Goal: Task Accomplishment & Management: Use online tool/utility

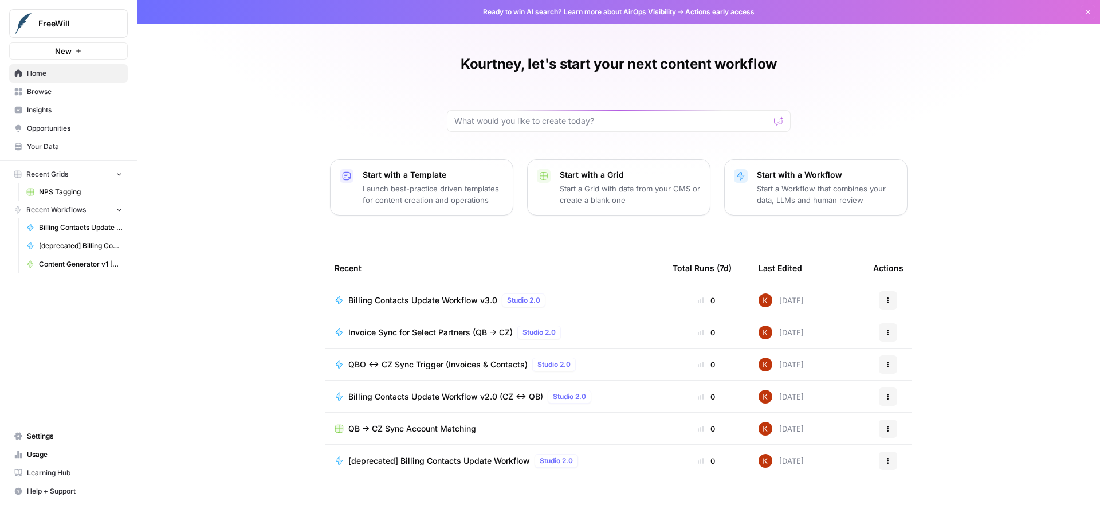
click at [60, 188] on span "NPS Tagging" at bounding box center [81, 192] width 84 height 10
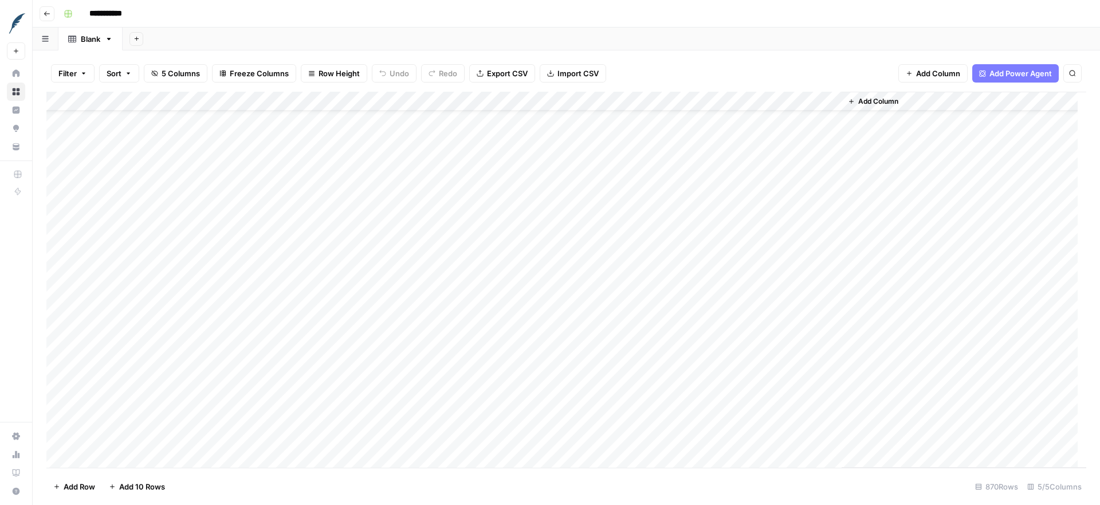
scroll to position [433, 0]
click at [180, 154] on div "Add Column" at bounding box center [566, 280] width 1040 height 376
type input "**********"
click at [1046, 105] on div "**********" at bounding box center [985, 106] width 167 height 14
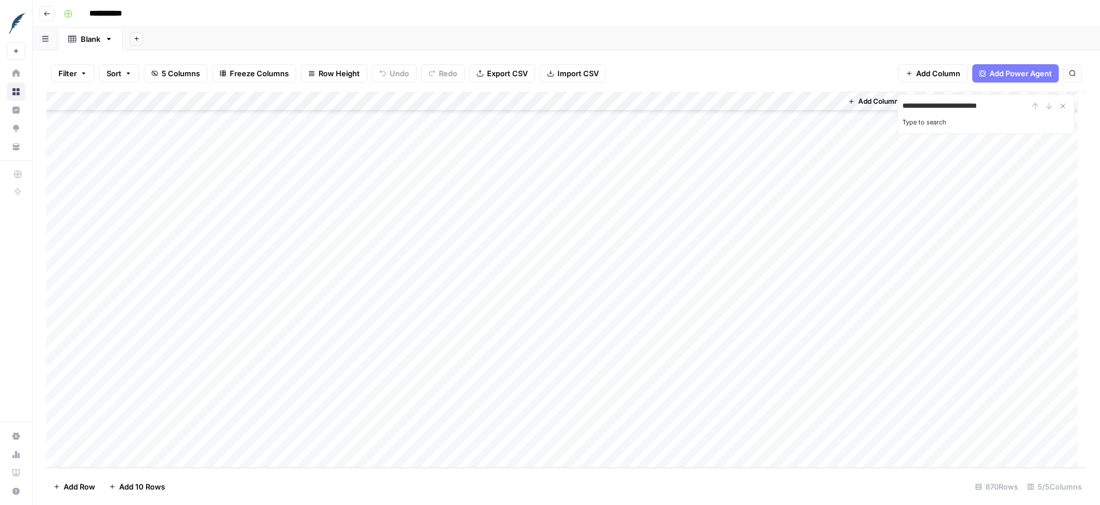
click at [154, 322] on div "Add Column" at bounding box center [566, 280] width 1040 height 376
click at [85, 76] on icon "button" at bounding box center [83, 73] width 7 height 7
click at [101, 129] on button "Add Filter" at bounding box center [278, 130] width 427 height 15
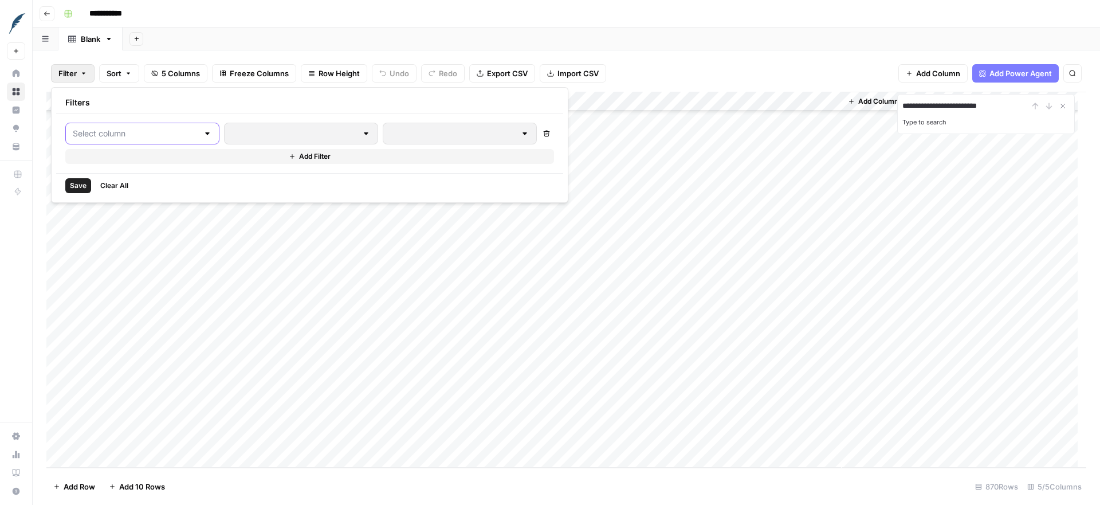
click at [103, 137] on input "text" at bounding box center [135, 133] width 125 height 11
click at [88, 55] on div "Filter Sort 5 Columns Freeze Columns Row Height Undo Redo Export CSV Import CSV…" at bounding box center [566, 73] width 1040 height 37
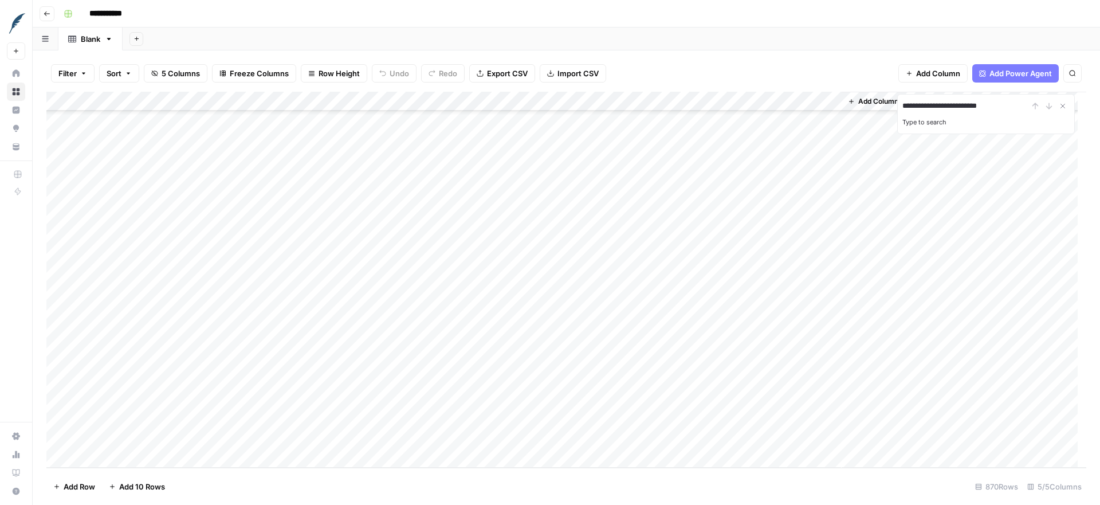
click at [89, 70] on button "Filter" at bounding box center [73, 73] width 44 height 18
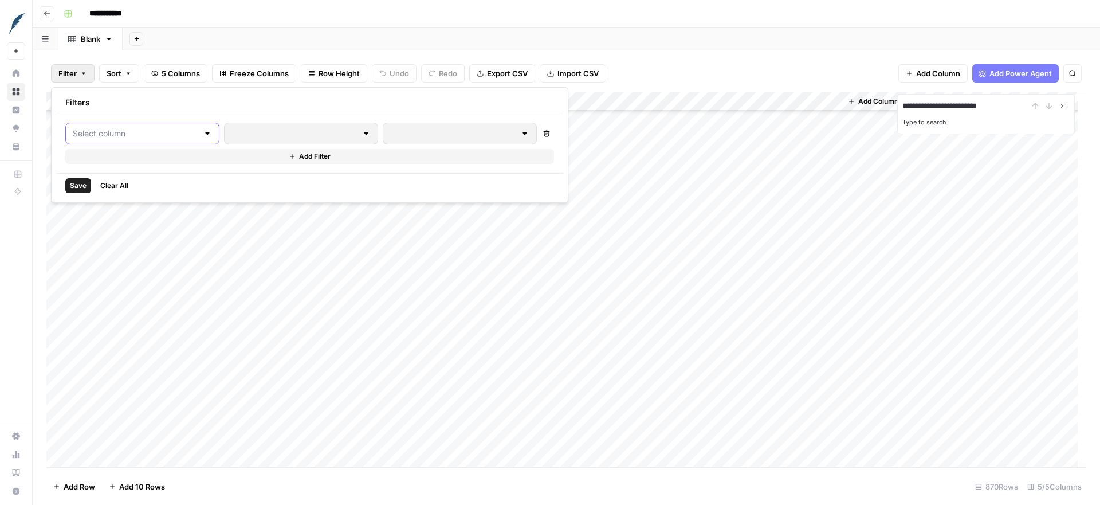
click at [94, 128] on input "text" at bounding box center [135, 133] width 125 height 11
click at [99, 162] on span "customer_id" at bounding box center [136, 161] width 97 height 11
click at [415, 137] on input "text" at bounding box center [491, 133] width 152 height 11
paste input "[PERSON_NAME][EMAIL_ADDRESS][DOMAIN_NAME]"
type input "[PERSON_NAME][EMAIL_ADDRESS][DOMAIN_NAME]"
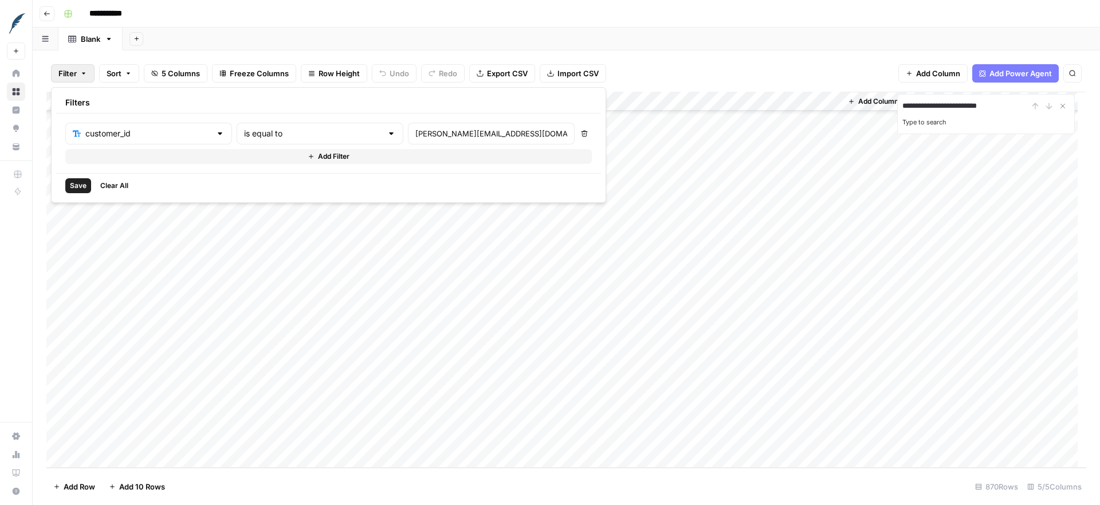
click at [75, 187] on span "Save" at bounding box center [78, 185] width 17 height 10
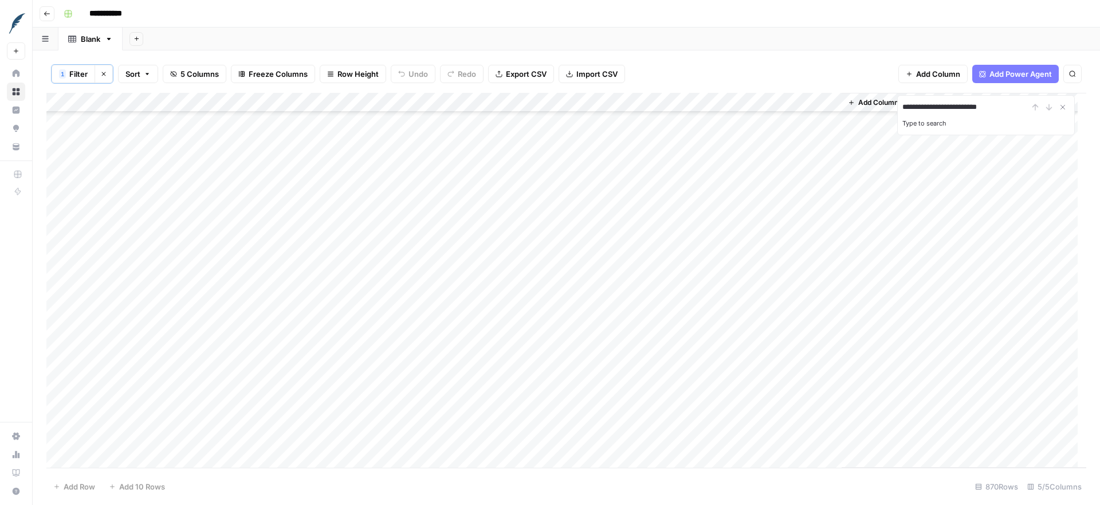
scroll to position [0, 0]
click at [101, 73] on icon "button" at bounding box center [103, 73] width 7 height 7
click at [682, 65] on div "Filter Sort 5 Columns Freeze Columns Row Height Undo Redo Export CSV Import CSV…" at bounding box center [566, 73] width 1040 height 37
click at [1049, 107] on div "**********" at bounding box center [985, 106] width 167 height 14
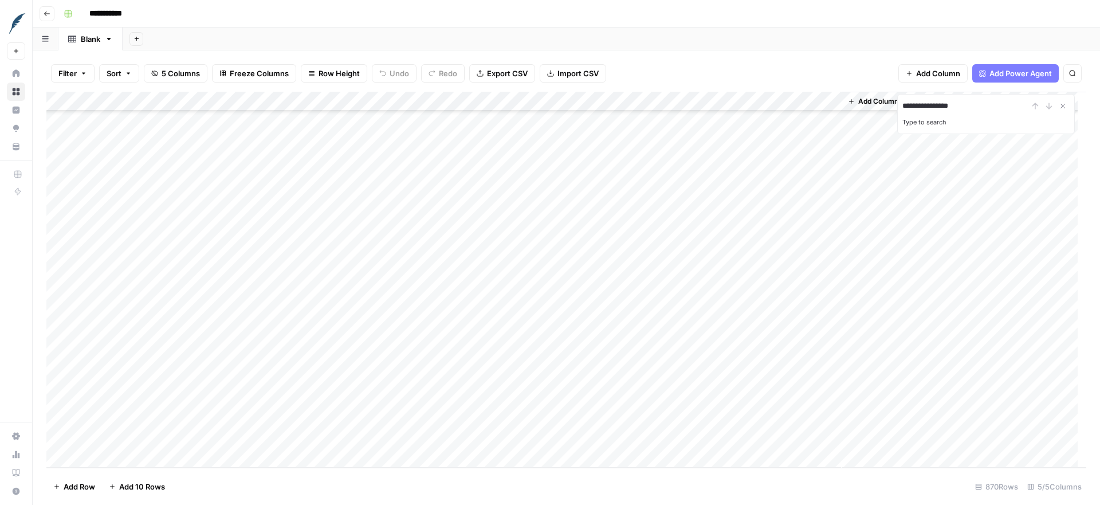
click at [943, 123] on label "Type to search" at bounding box center [924, 122] width 44 height 8
click at [943, 113] on input "**********" at bounding box center [965, 106] width 126 height 14
click at [907, 123] on label "Type to search" at bounding box center [924, 122] width 44 height 8
click at [907, 113] on input "**********" at bounding box center [965, 106] width 126 height 14
drag, startPoint x: 963, startPoint y: 108, endPoint x: 878, endPoint y: 100, distance: 85.1
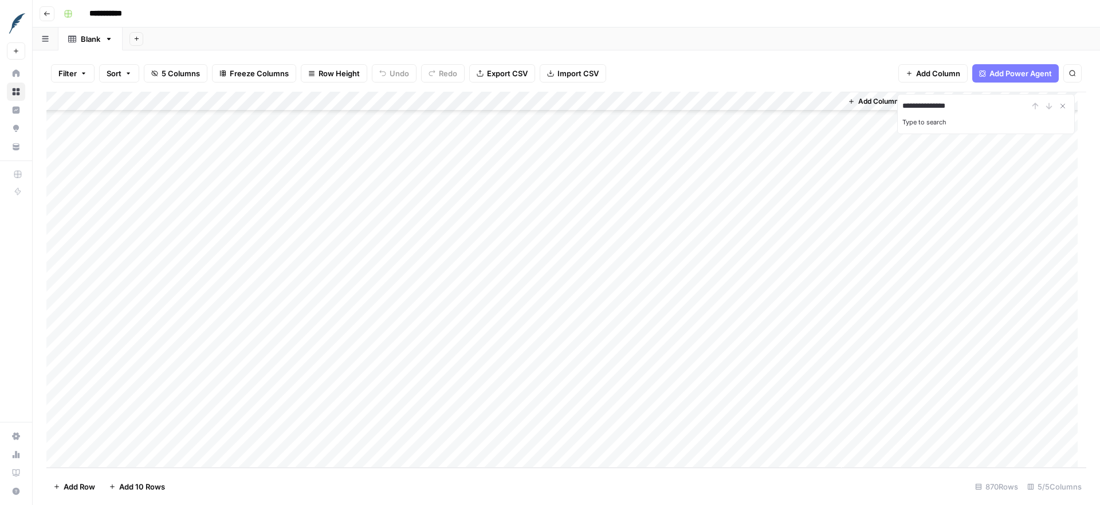
click at [878, 100] on div "**********" at bounding box center [566, 280] width 1040 height 376
type input "**********"
click at [1060, 107] on icon "Close Search" at bounding box center [1062, 105] width 9 height 9
click at [80, 73] on icon "button" at bounding box center [83, 73] width 7 height 7
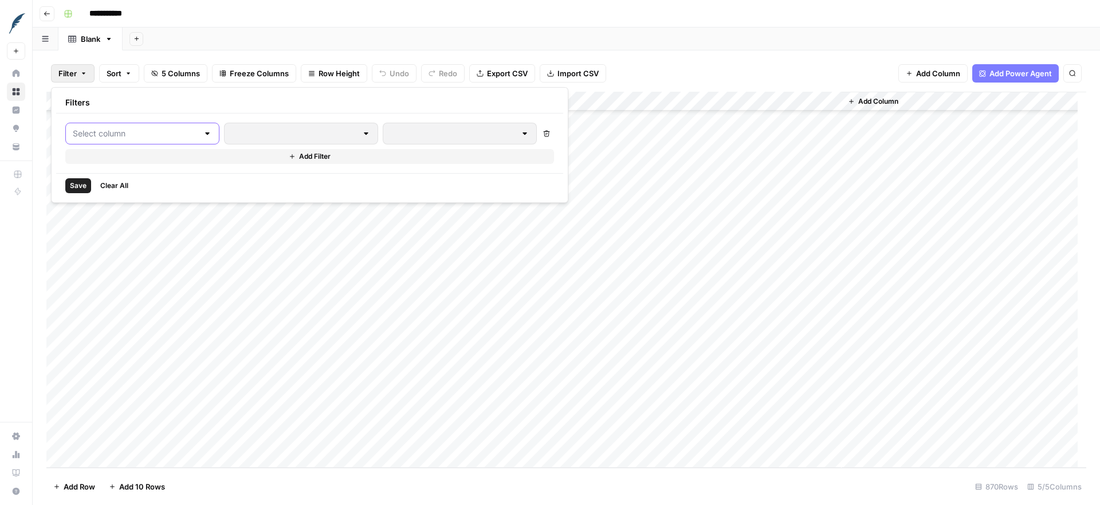
click at [162, 132] on input "text" at bounding box center [135, 133] width 125 height 11
click at [139, 160] on span "customer_id" at bounding box center [136, 161] width 97 height 11
click at [415, 129] on input "text" at bounding box center [491, 133] width 152 height 11
paste input "[PERSON_NAME][EMAIL_ADDRESS][DOMAIN_NAME]"
type input "[PERSON_NAME][EMAIL_ADDRESS][DOMAIN_NAME]"
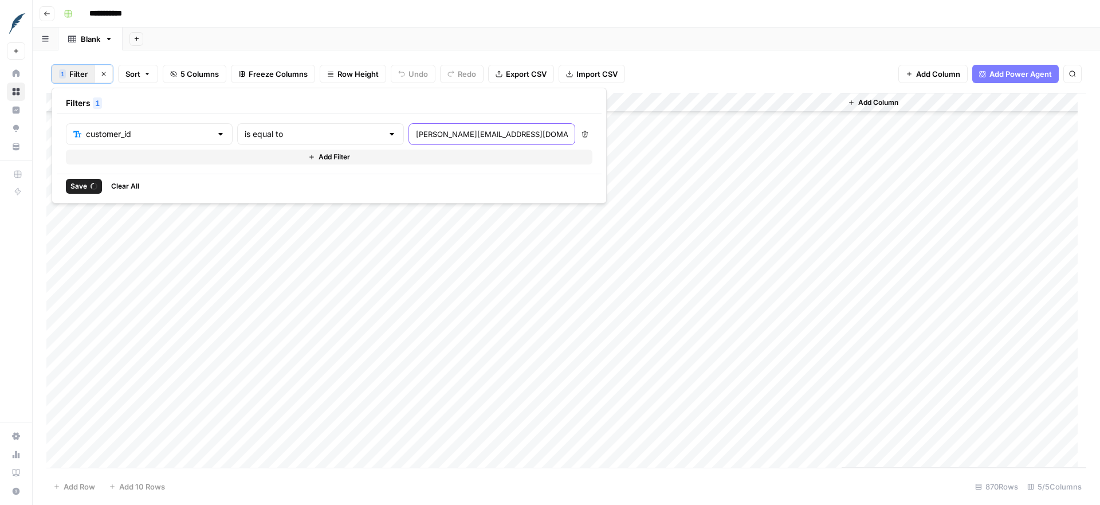
scroll to position [0, 0]
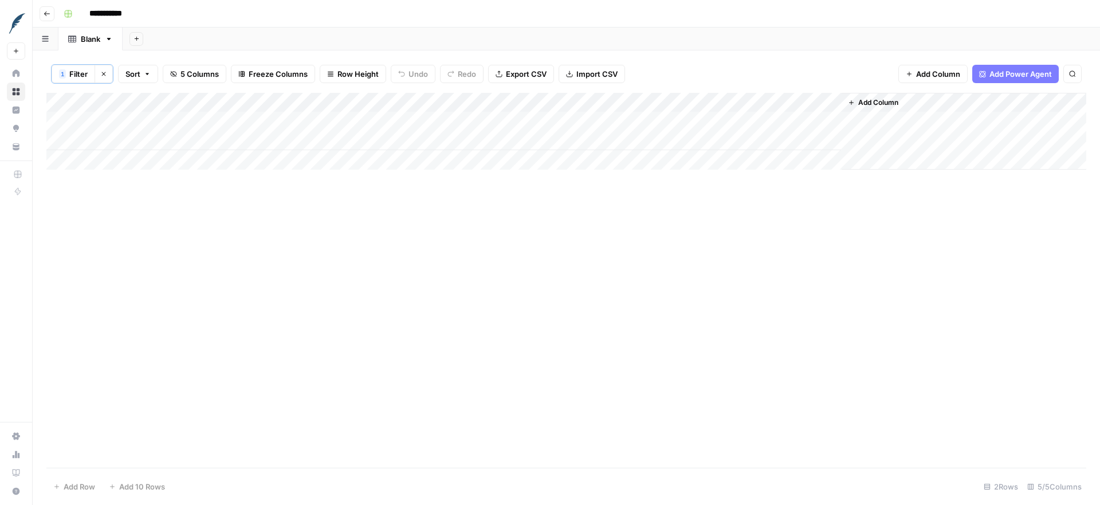
click at [695, 68] on div "1 Filter Clear filters Sort 5 Columns Freeze Columns Row Height Undo Redo Expor…" at bounding box center [566, 74] width 1040 height 38
drag, startPoint x: 188, startPoint y: 105, endPoint x: 204, endPoint y: 105, distance: 15.5
click at [204, 105] on div "Add Column" at bounding box center [566, 131] width 1040 height 77
click at [100, 74] on icon "button" at bounding box center [103, 73] width 7 height 7
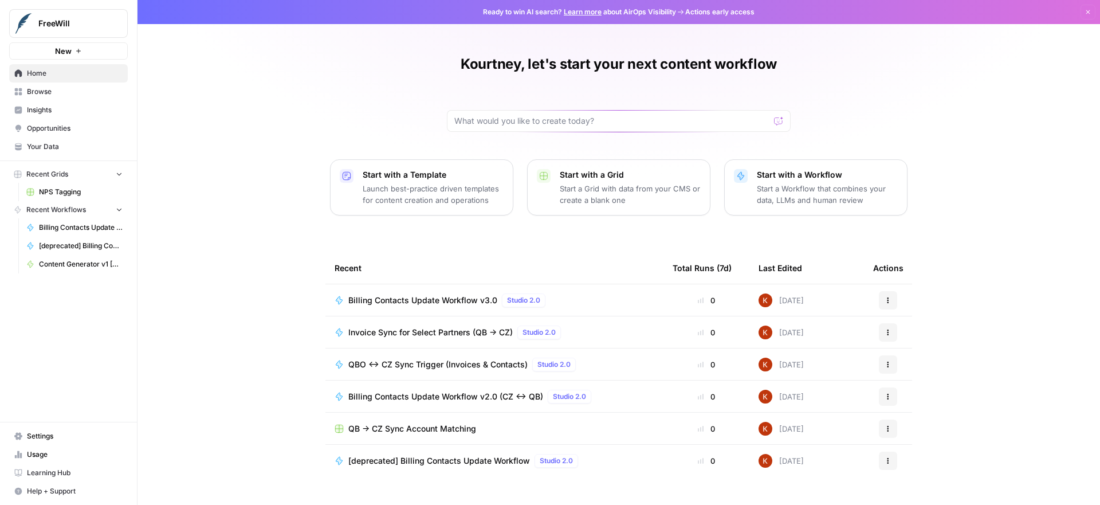
click at [33, 92] on span "Browse" at bounding box center [75, 91] width 96 height 10
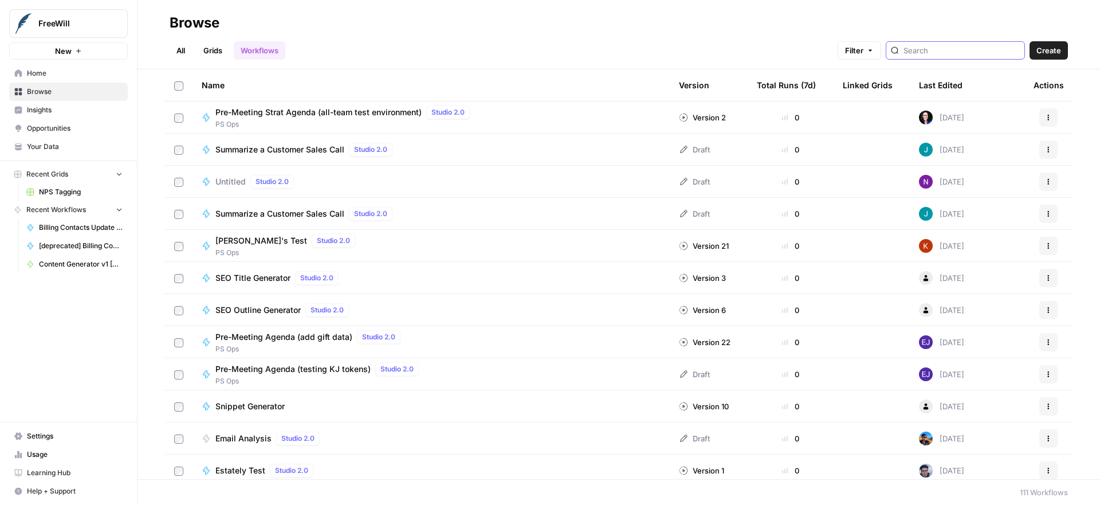
click at [976, 50] on input "search" at bounding box center [961, 50] width 116 height 11
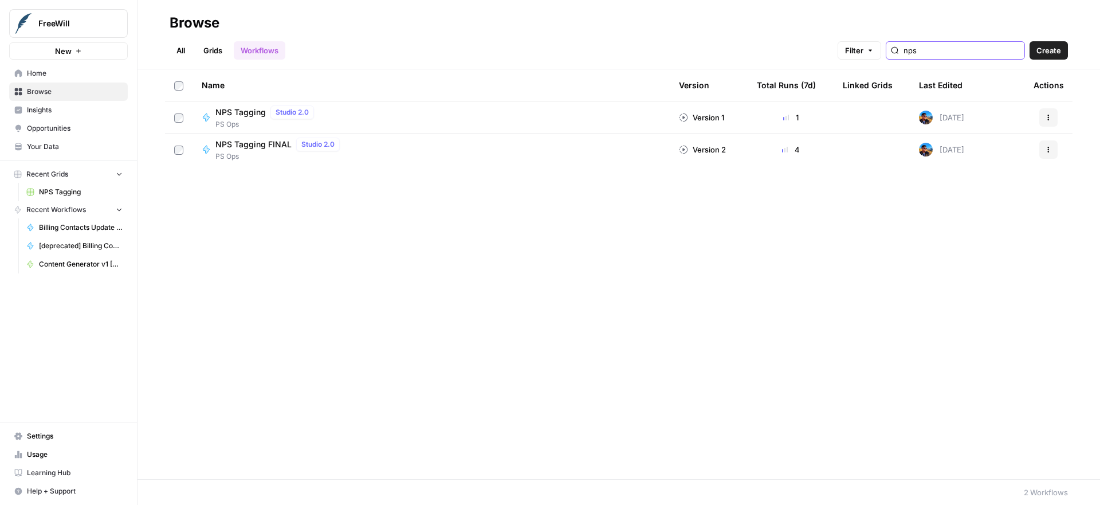
type input "nps"
click at [246, 143] on span "NPS Tagging FINAL" at bounding box center [253, 144] width 76 height 11
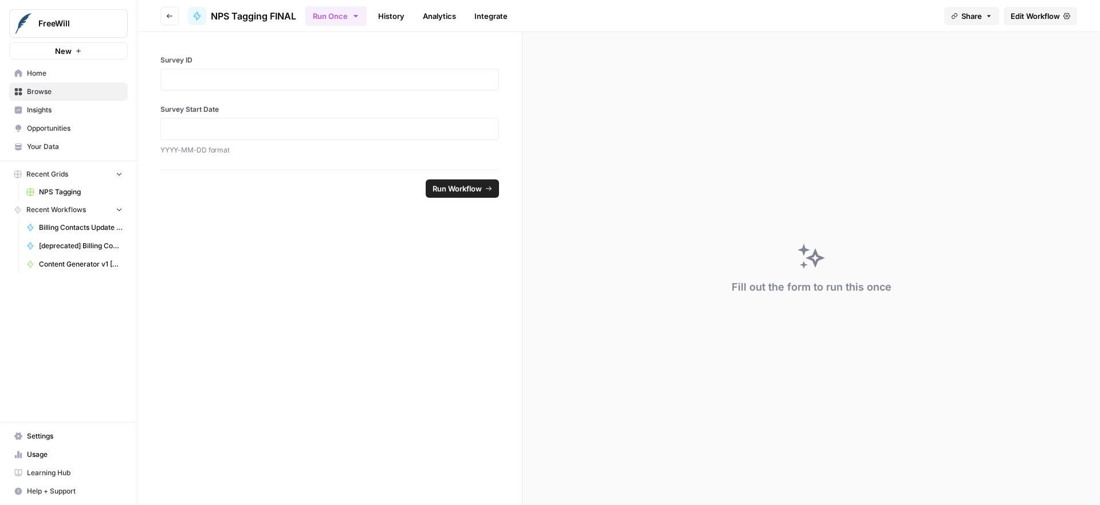
click at [387, 16] on link "History" at bounding box center [391, 16] width 40 height 18
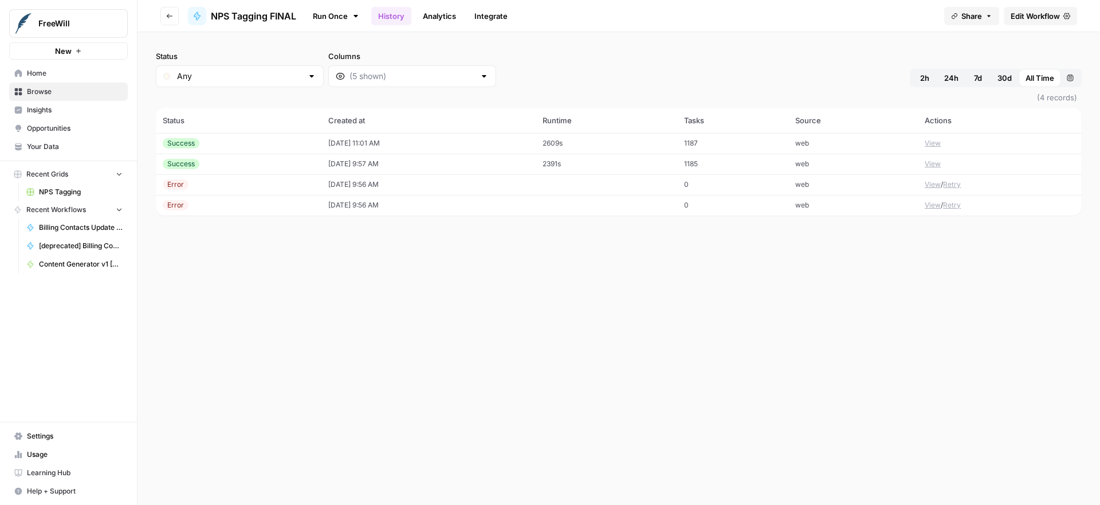
click at [931, 163] on button "View" at bounding box center [932, 164] width 16 height 10
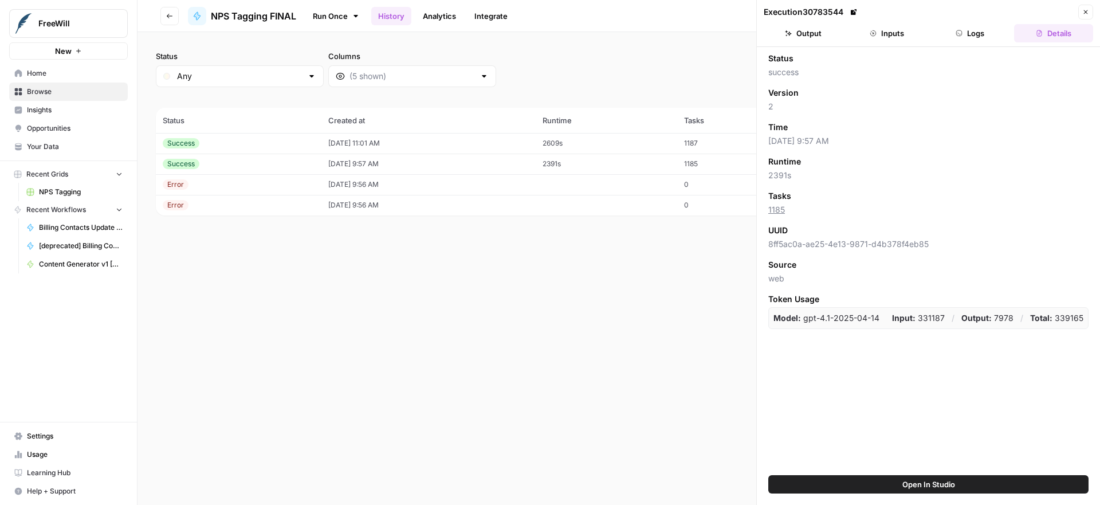
click at [1085, 14] on icon "button" at bounding box center [1085, 12] width 7 height 7
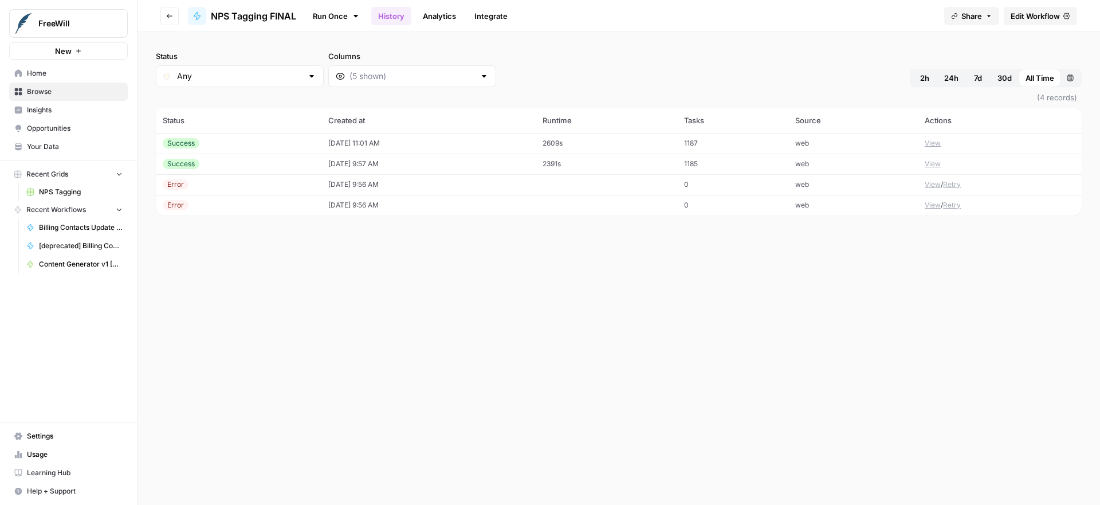
click at [935, 144] on button "View" at bounding box center [932, 143] width 16 height 10
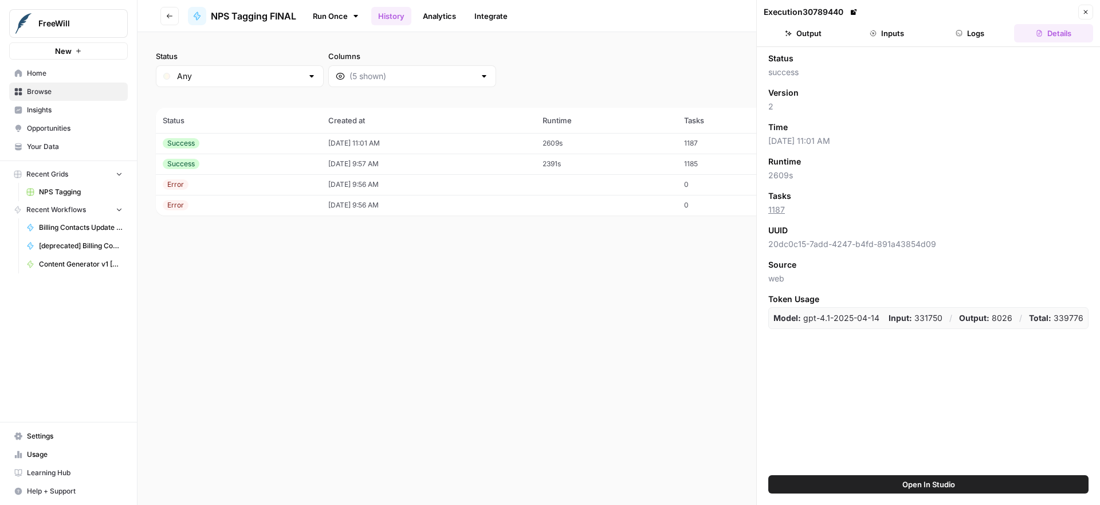
click at [955, 34] on icon "button" at bounding box center [958, 33] width 7 height 7
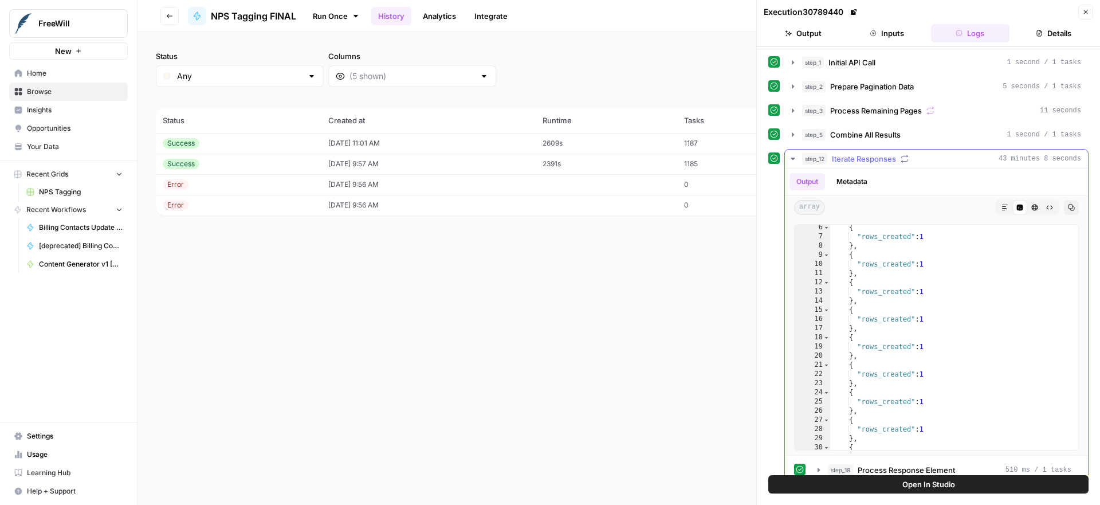
click at [793, 162] on icon "button" at bounding box center [792, 158] width 9 height 9
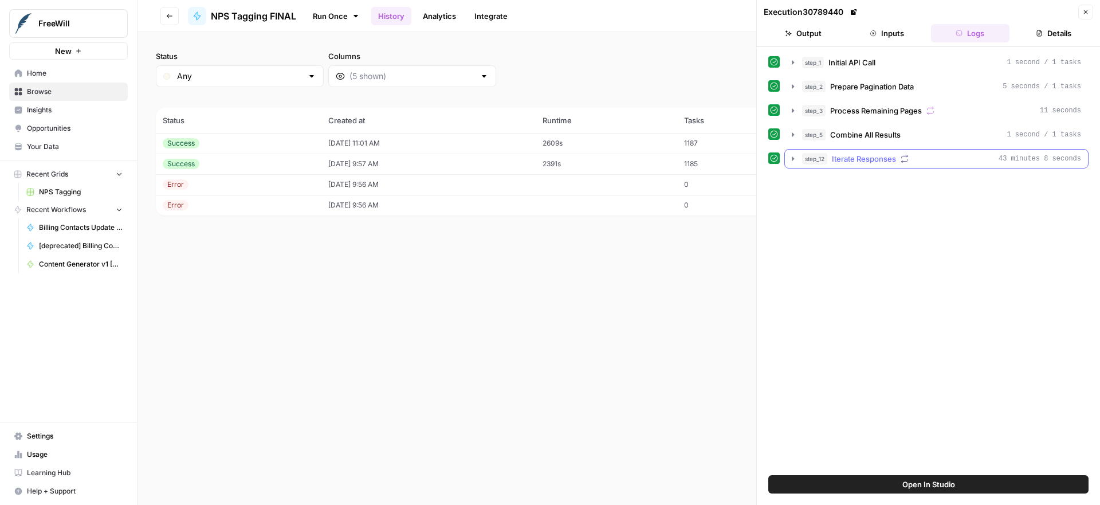
click at [793, 160] on icon "button" at bounding box center [792, 158] width 9 height 9
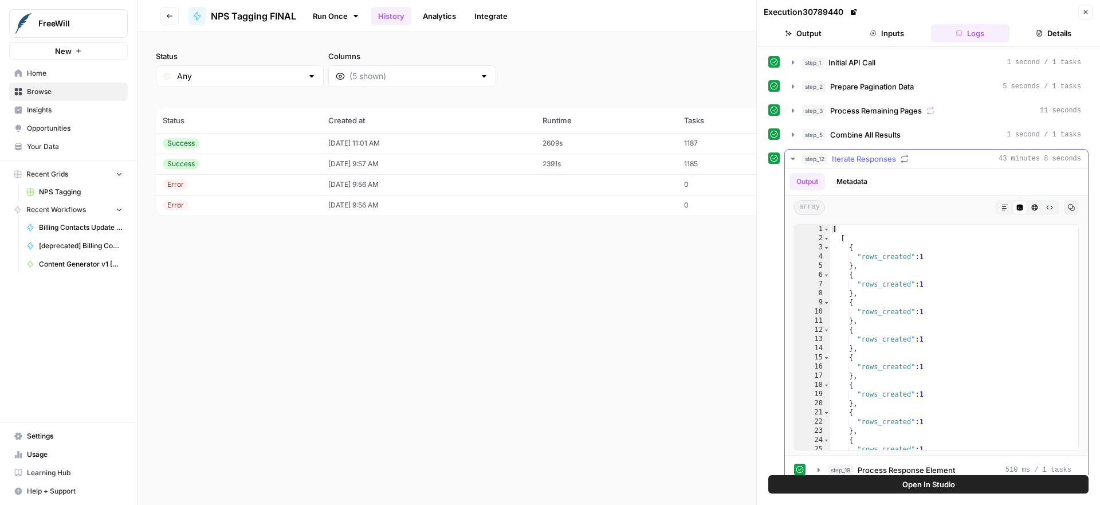
click at [844, 181] on button "Metadata" at bounding box center [851, 181] width 45 height 17
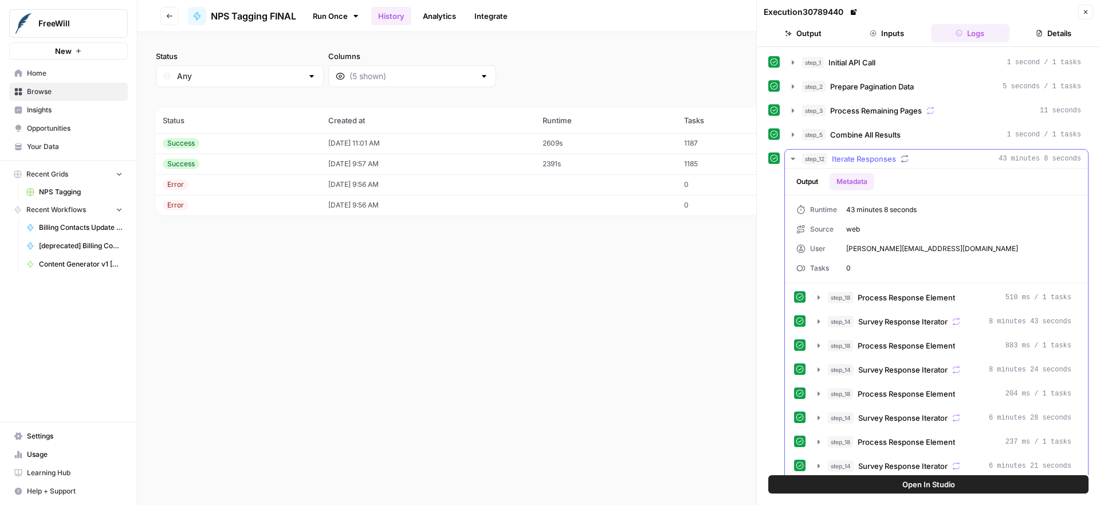
click at [819, 179] on button "Output" at bounding box center [807, 181] width 36 height 17
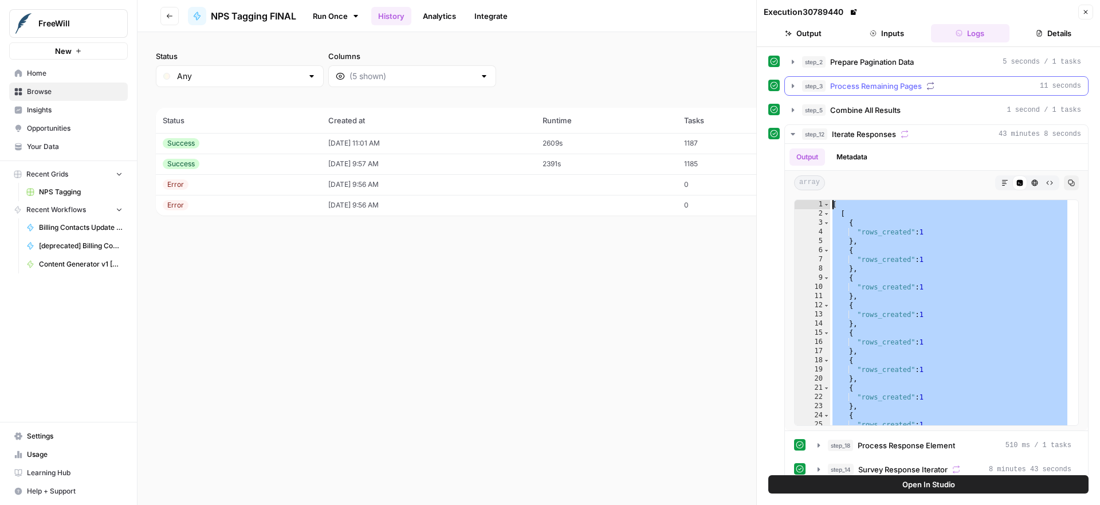
drag, startPoint x: 841, startPoint y: 420, endPoint x: 833, endPoint y: 84, distance: 336.3
click at [833, 84] on div "step_1 Initial API Call 1 second / 1 tasks step_2 Prepare Pagination Data 5 sec…" at bounding box center [928, 400] width 320 height 745
type textarea "* ***"
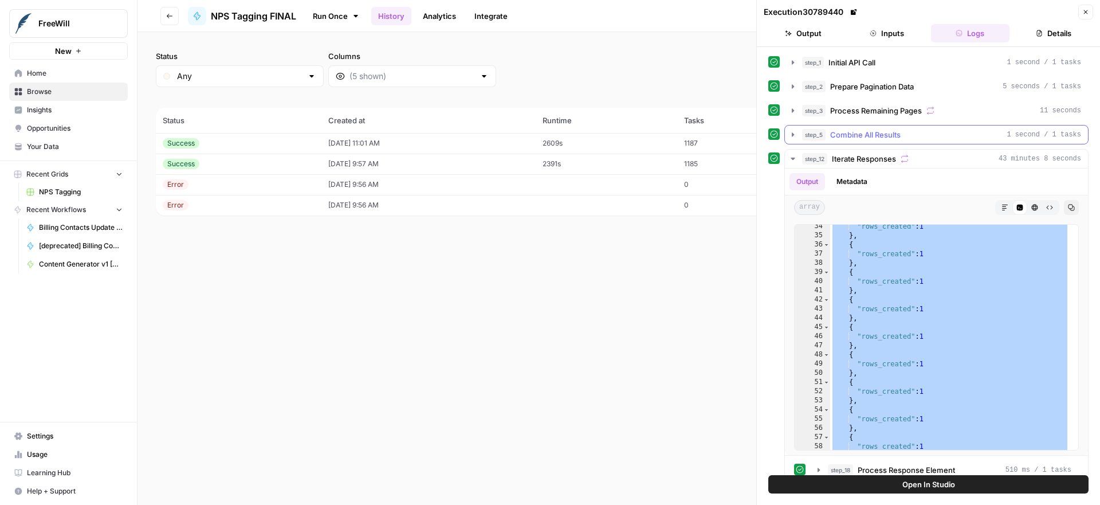
click at [793, 136] on icon "button" at bounding box center [792, 134] width 9 height 9
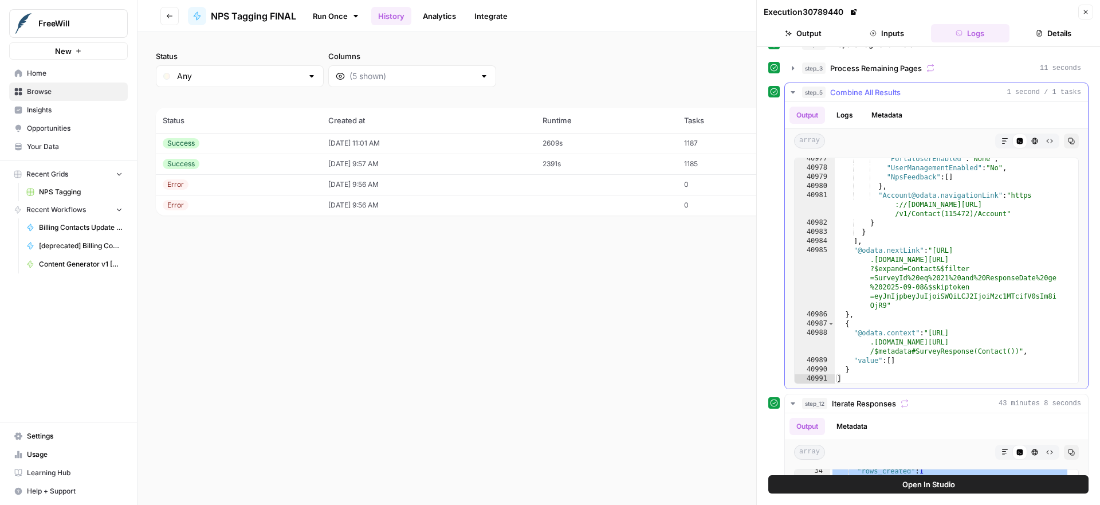
scroll to position [45, 0]
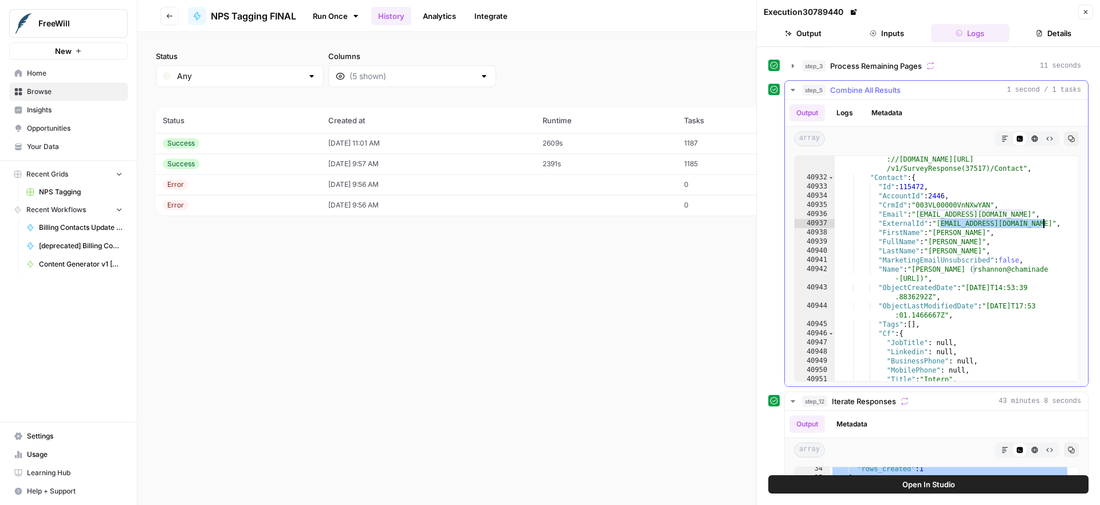
drag, startPoint x: 940, startPoint y: 224, endPoint x: 1042, endPoint y: 222, distance: 101.4
click at [1042, 222] on div ""Contact@odata.navigationLink" : "https ://[DOMAIN_NAME][URL] /v1/SurveyRespons…" at bounding box center [952, 276] width 235 height 262
drag, startPoint x: 995, startPoint y: 141, endPoint x: 941, endPoint y: 141, distance: 54.4
click at [941, 141] on div "array Markdown Code Editor HTML Viewer Raw Output Copy" at bounding box center [936, 139] width 303 height 24
type textarea "**********"
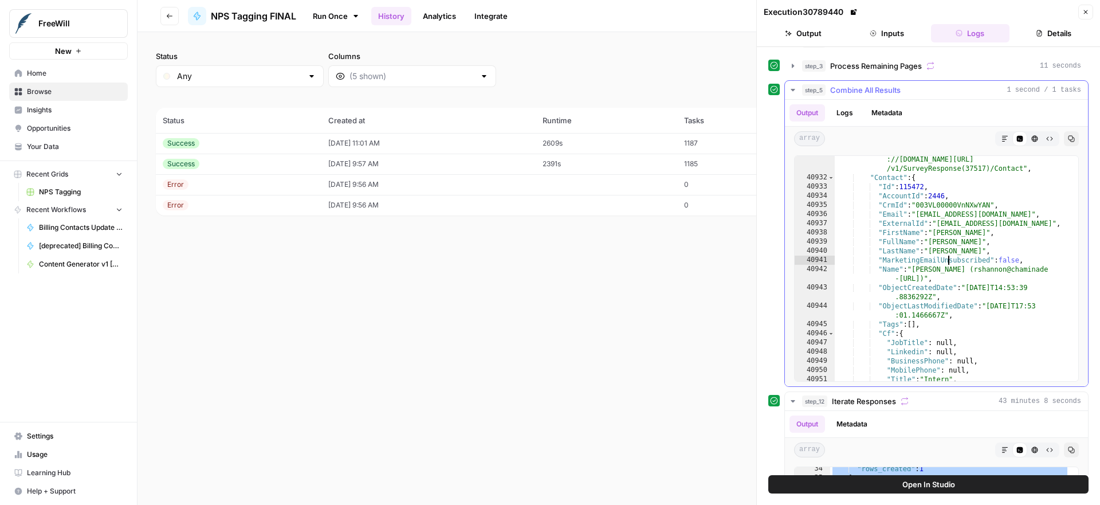
click at [949, 262] on div ""Contact@odata.navigationLink" : "https ://[DOMAIN_NAME][URL] /v1/SurveyRespons…" at bounding box center [952, 276] width 235 height 262
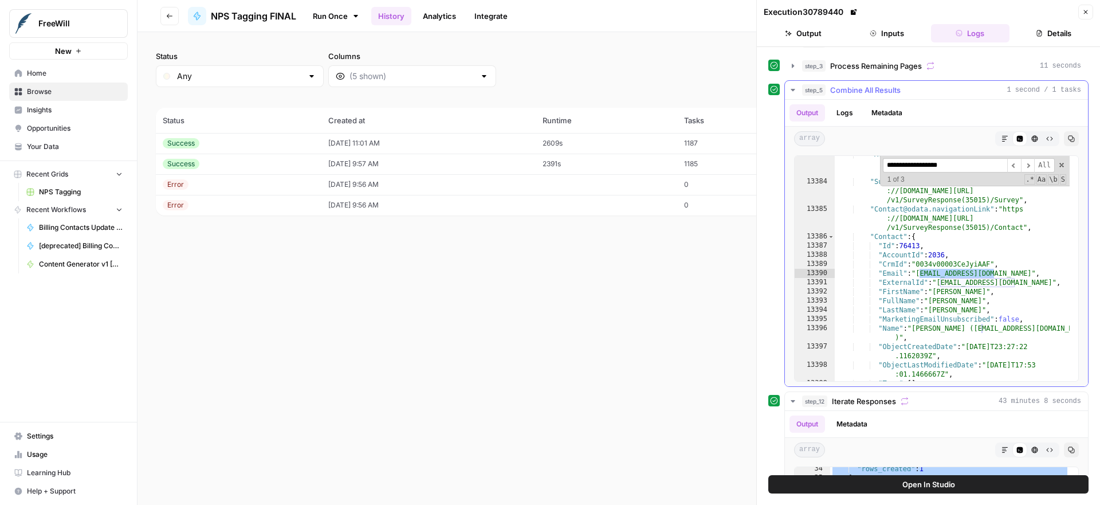
scroll to position [6072, 0]
type input "**********"
click at [1021, 168] on span "​" at bounding box center [1028, 165] width 14 height 14
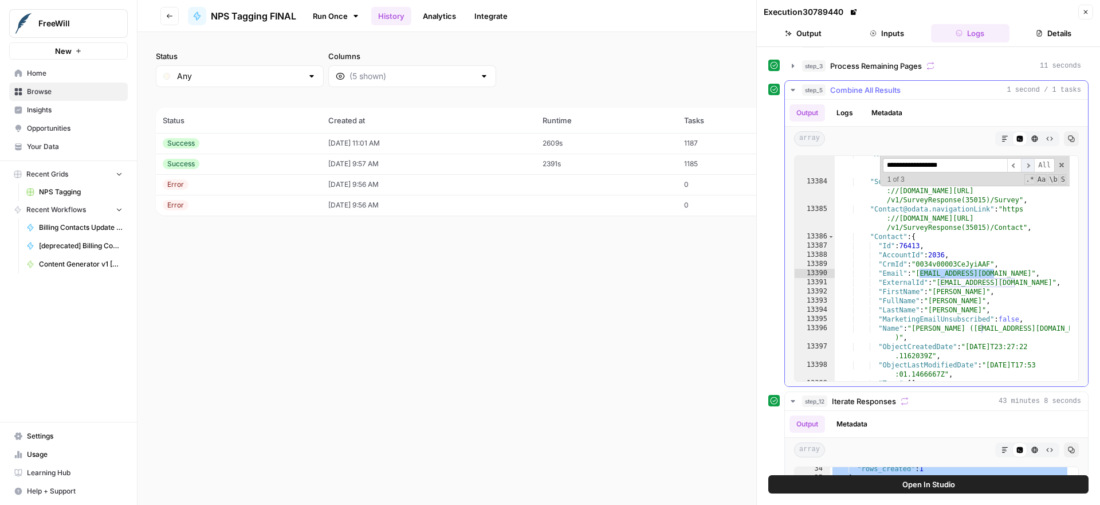
click at [1021, 168] on span "​" at bounding box center [1028, 165] width 14 height 14
click at [674, 257] on div "Status Any Columns 2h 24h 7d 30d All Time Custom range (4 records) Status Creat…" at bounding box center [618, 268] width 962 height 473
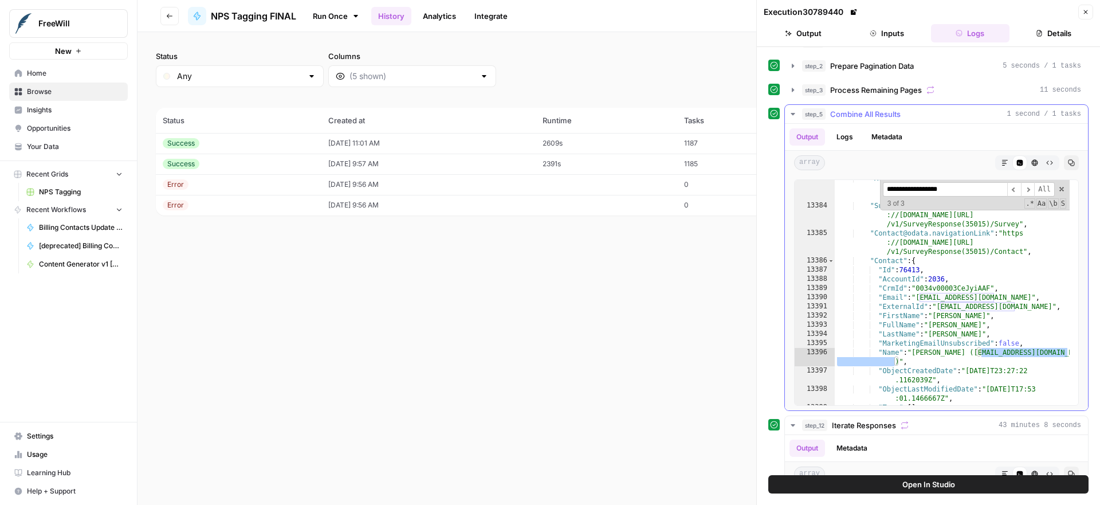
scroll to position [0, 0]
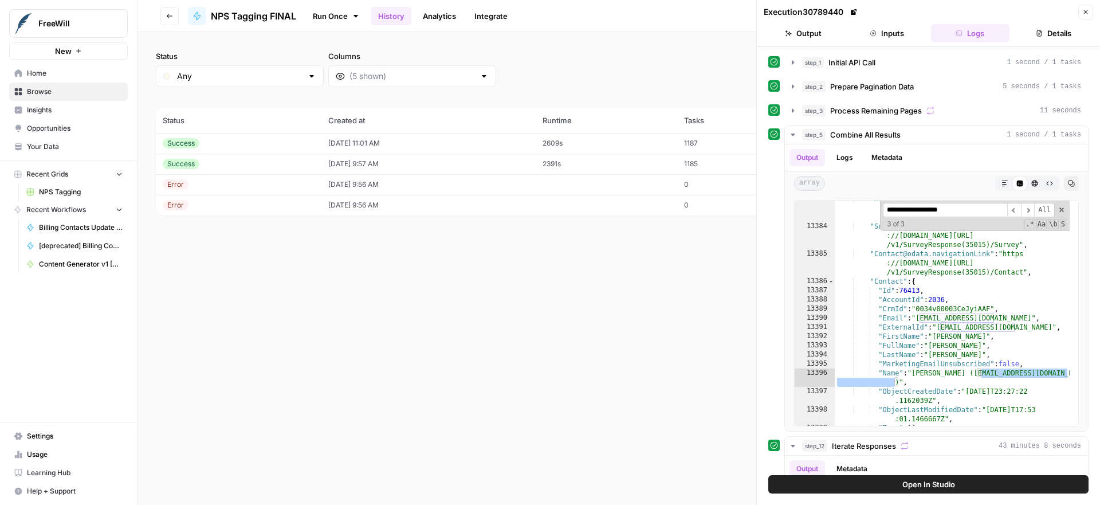
click at [1053, 33] on button "Details" at bounding box center [1053, 33] width 79 height 18
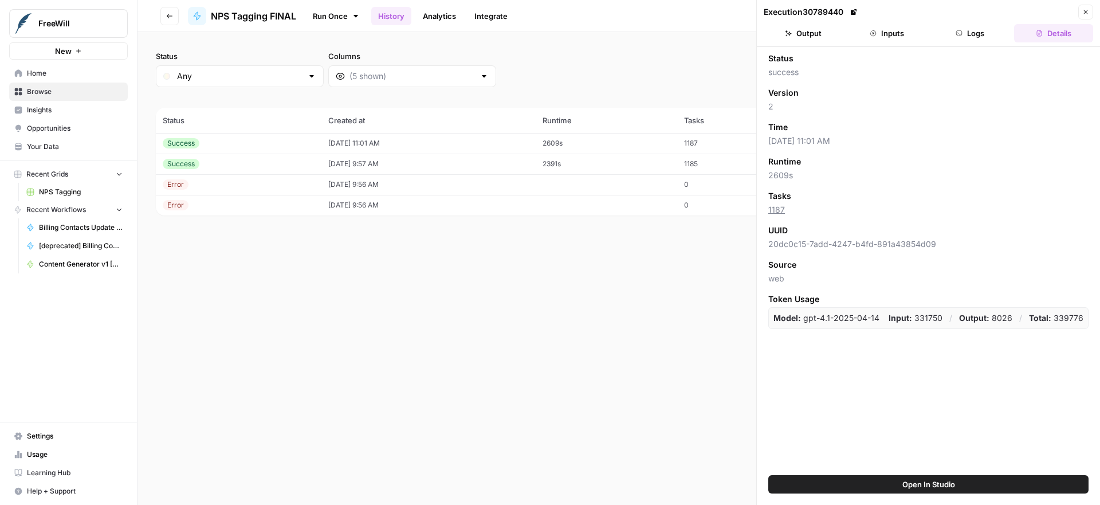
click at [1081, 9] on button "Close" at bounding box center [1085, 12] width 15 height 15
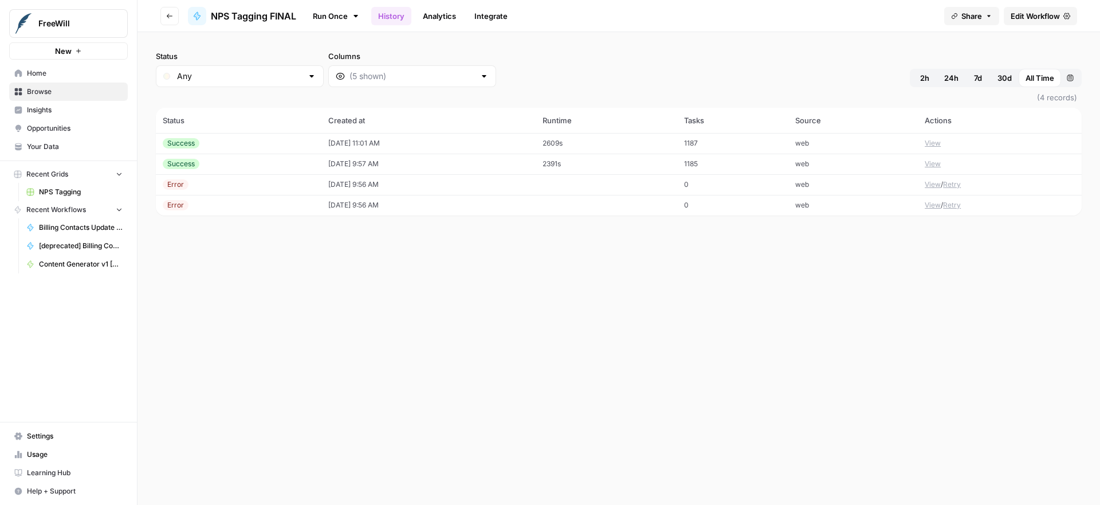
click at [928, 163] on button "View" at bounding box center [932, 164] width 16 height 10
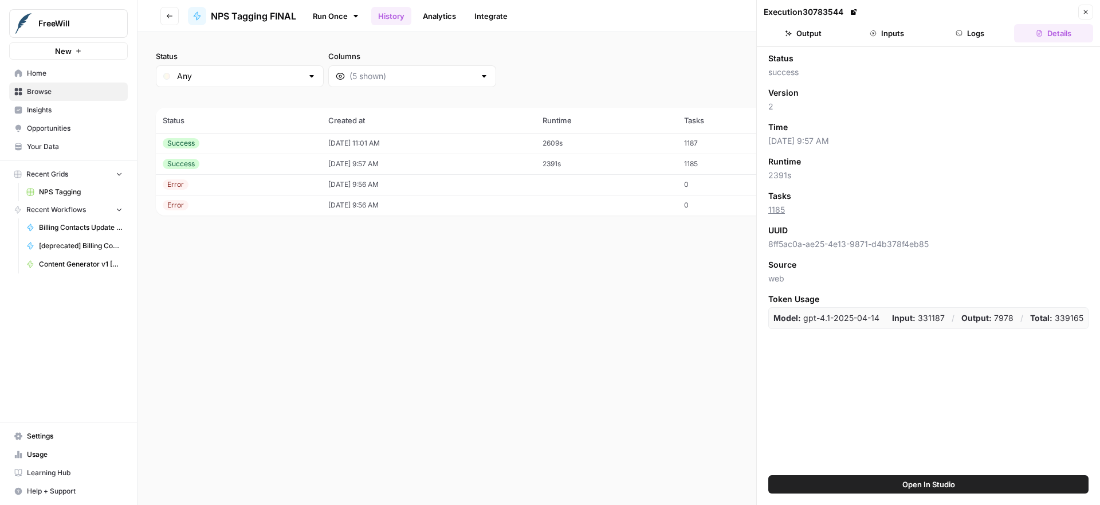
click at [967, 34] on button "Logs" at bounding box center [970, 33] width 79 height 18
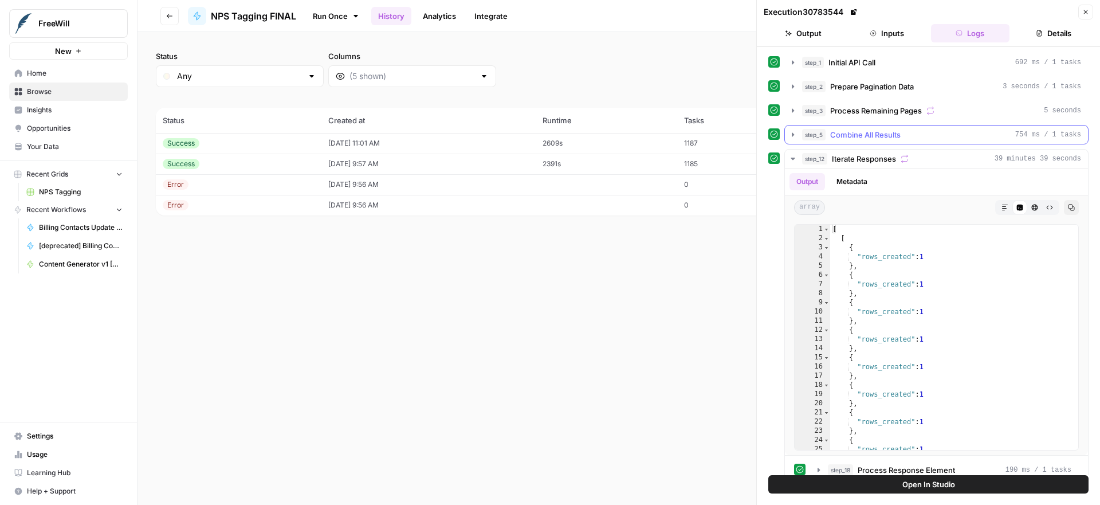
click at [790, 136] on icon "button" at bounding box center [792, 134] width 9 height 9
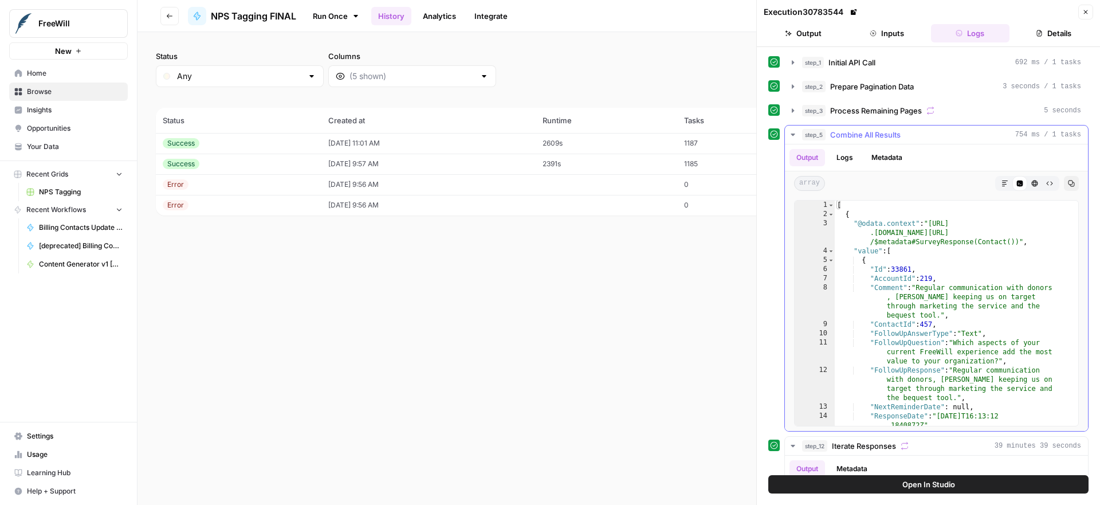
type textarea "**********"
click at [943, 294] on div "[ { "@odata.context" : "[URL] .[DOMAIN_NAME][URL] /$metadata#SurveyResponse(Con…" at bounding box center [952, 321] width 235 height 243
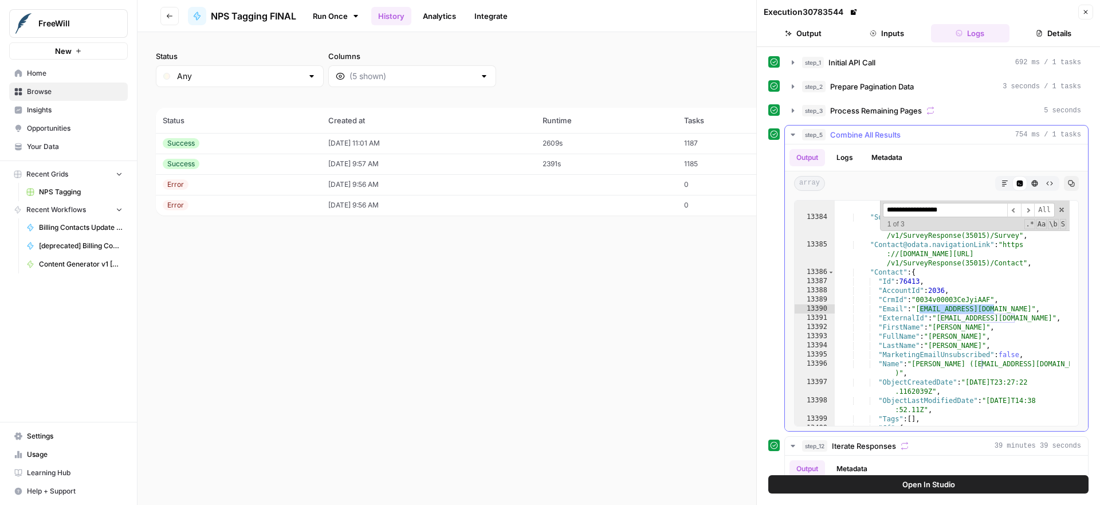
scroll to position [6082, 0]
type input "**********"
click at [1021, 211] on span "​" at bounding box center [1028, 210] width 14 height 14
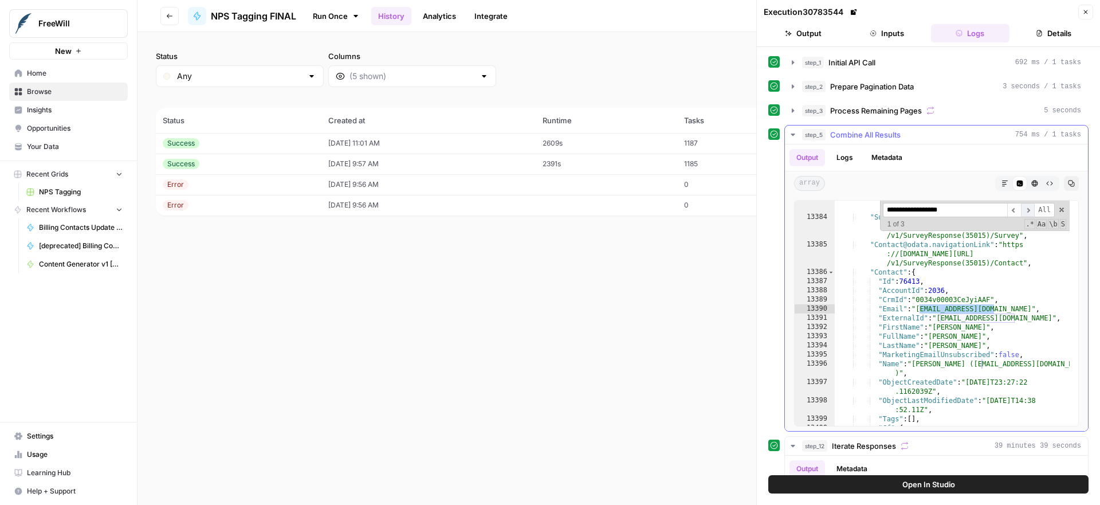
click at [1021, 211] on span "​" at bounding box center [1028, 210] width 14 height 14
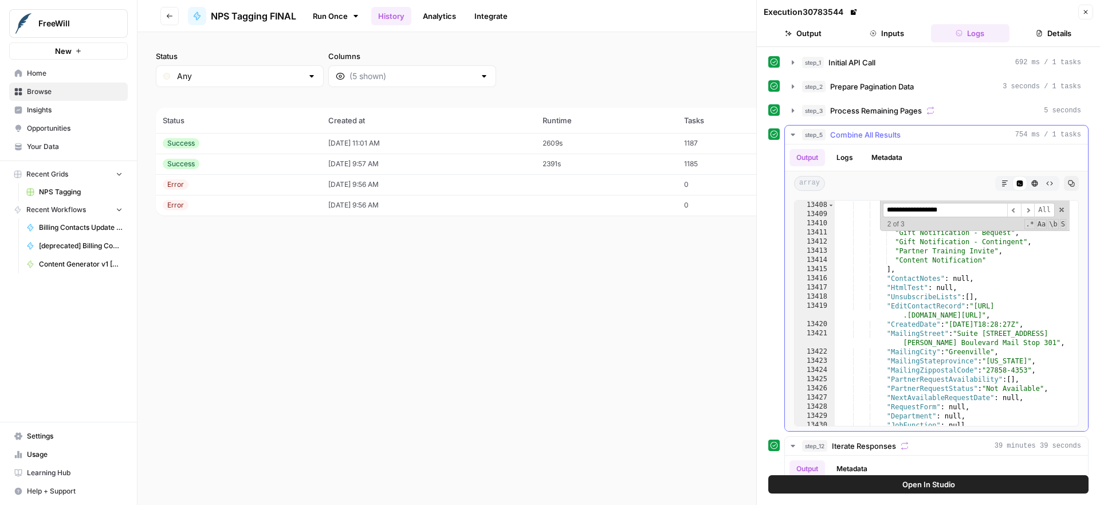
scroll to position [6094, 0]
click at [1084, 10] on icon "button" at bounding box center [1085, 12] width 7 height 7
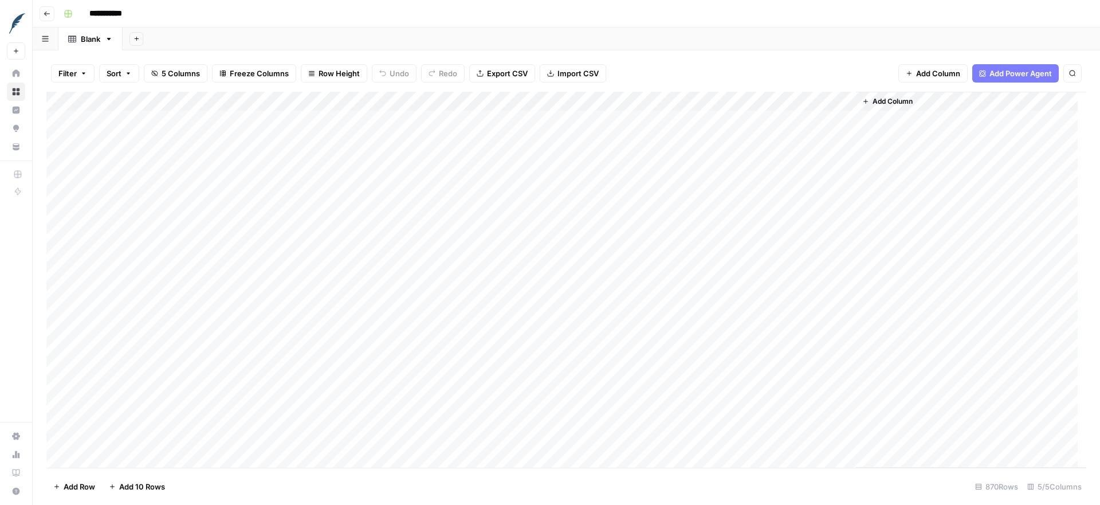
click at [81, 75] on icon "button" at bounding box center [83, 73] width 7 height 7
click at [1073, 76] on icon "button" at bounding box center [1072, 73] width 7 height 7
click at [1004, 105] on input "**********" at bounding box center [965, 106] width 126 height 14
type input "**********"
click at [969, 107] on input "**********" at bounding box center [965, 106] width 126 height 14
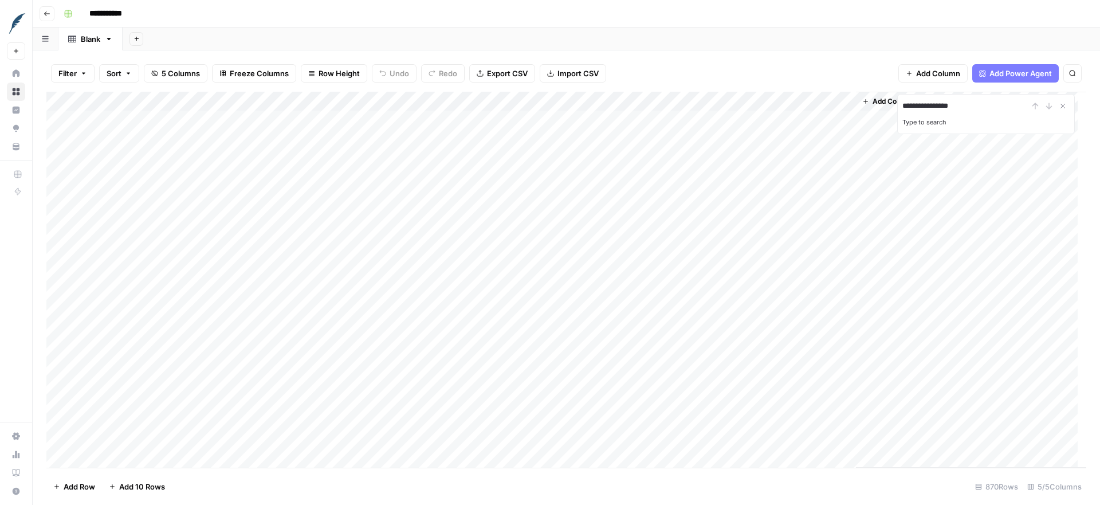
click at [78, 78] on button "Filter" at bounding box center [73, 73] width 44 height 18
click at [193, 126] on button "Add Filter" at bounding box center [278, 130] width 427 height 15
click at [158, 135] on input "text" at bounding box center [135, 133] width 125 height 11
click at [135, 160] on span "customer_id" at bounding box center [136, 161] width 97 height 11
click at [415, 137] on input "text" at bounding box center [491, 133] width 152 height 11
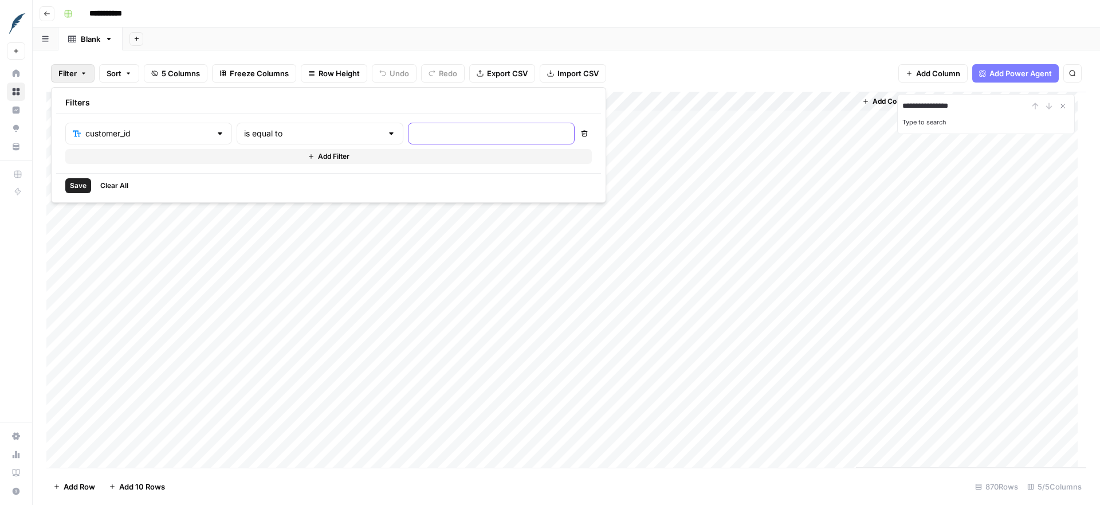
paste input "[PERSON_NAME][EMAIL_ADDRESS][DOMAIN_NAME]"
type input "[PERSON_NAME][EMAIL_ADDRESS][DOMAIN_NAME]"
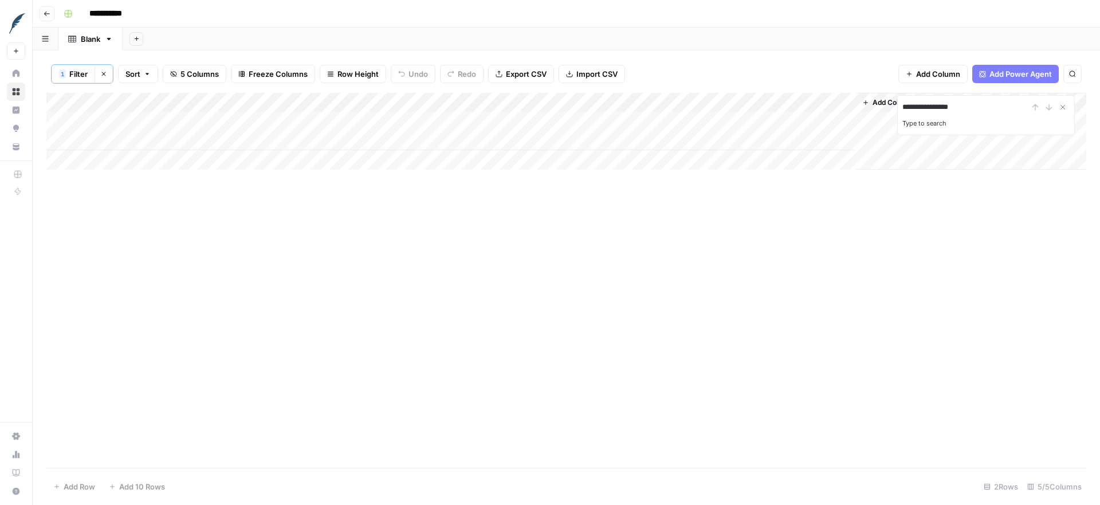
click at [398, 286] on div "**********" at bounding box center [566, 280] width 1040 height 375
click at [103, 74] on icon "button" at bounding box center [103, 73] width 7 height 7
click at [162, 439] on div "Add Column" at bounding box center [566, 280] width 1040 height 376
click at [63, 70] on span "Filter" at bounding box center [67, 73] width 18 height 11
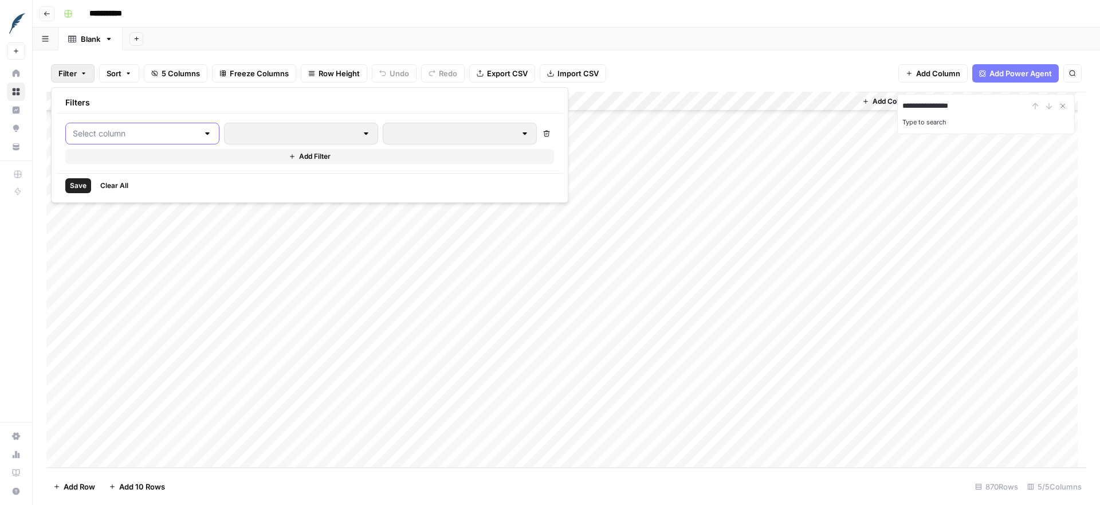
click at [104, 131] on input "text" at bounding box center [135, 133] width 125 height 11
click at [119, 158] on span "customer_id" at bounding box center [136, 161] width 97 height 11
click at [415, 137] on input "text" at bounding box center [491, 133] width 152 height 11
paste input "rshannon@chaminade-hs.org"
type input "rshannon@chaminade-hs.org"
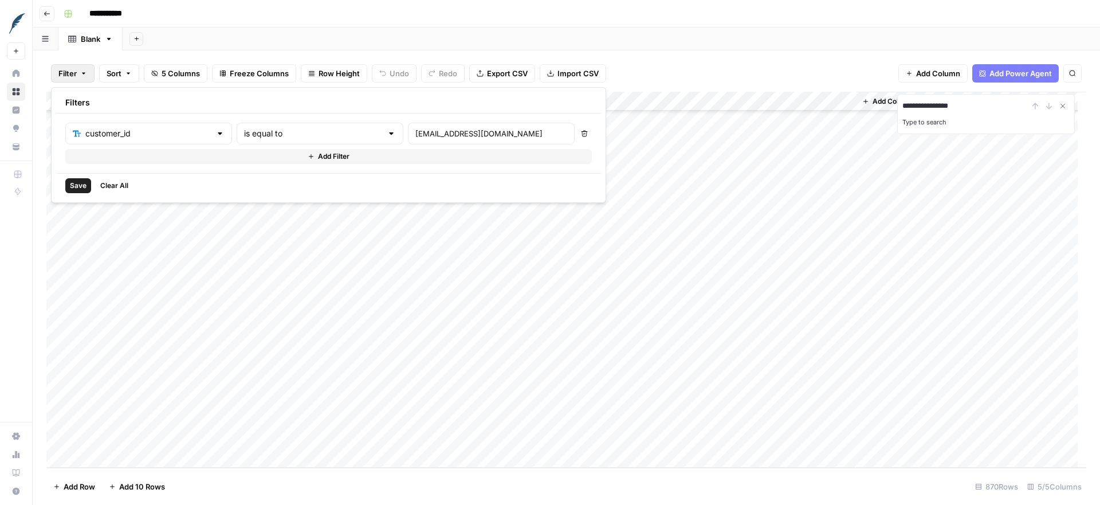
click at [77, 184] on span "Save" at bounding box center [78, 185] width 17 height 10
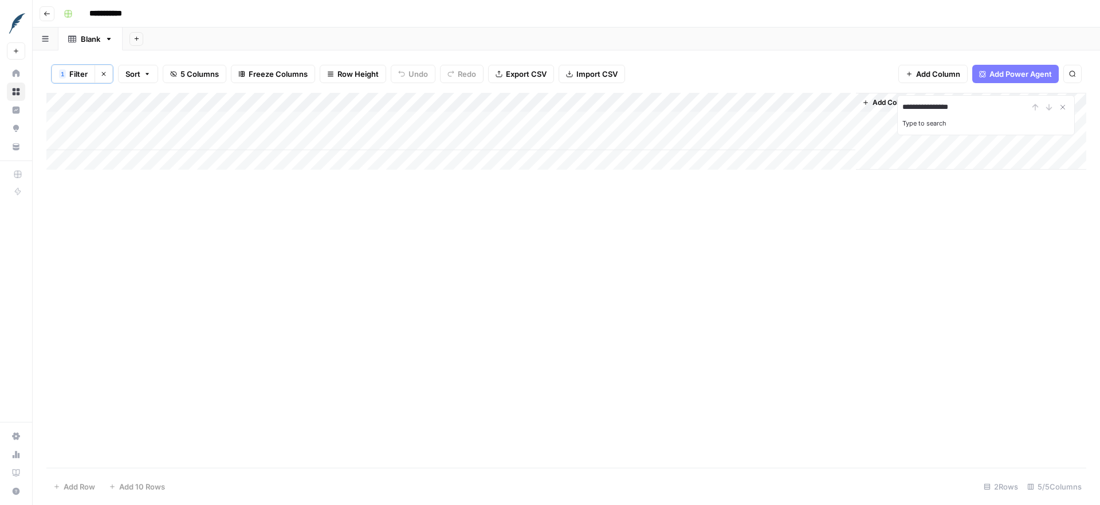
scroll to position [0, 0]
drag, startPoint x: 406, startPoint y: 100, endPoint x: 552, endPoint y: 100, distance: 146.6
click at [552, 100] on div "Add Column" at bounding box center [566, 131] width 1040 height 77
drag, startPoint x: 553, startPoint y: 100, endPoint x: 813, endPoint y: 104, distance: 260.6
click at [813, 104] on div "Add Column" at bounding box center [566, 131] width 1040 height 77
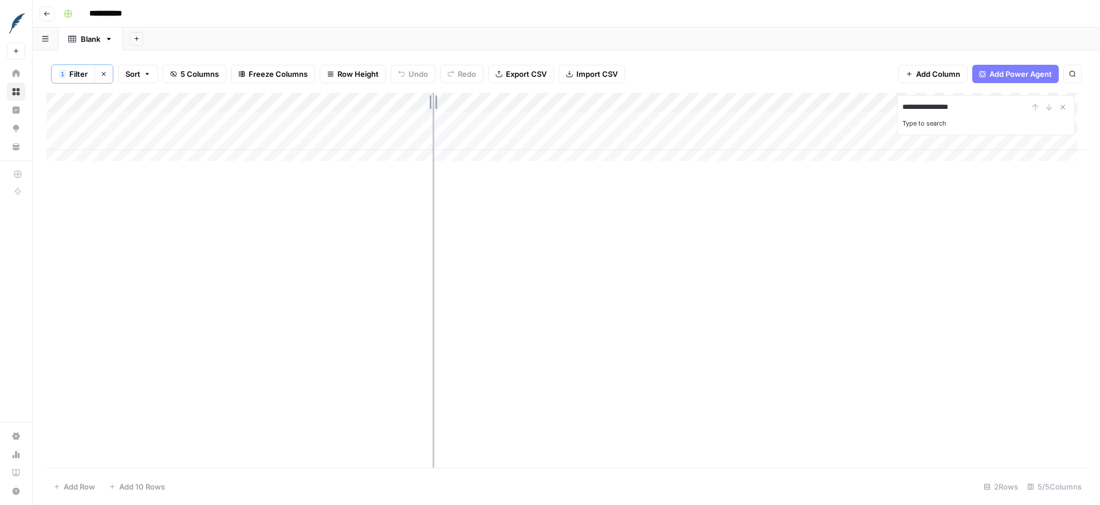
drag, startPoint x: 812, startPoint y: 103, endPoint x: 432, endPoint y: 93, distance: 380.4
click at [432, 93] on div "Add Column" at bounding box center [566, 131] width 1040 height 77
click at [106, 74] on icon "button" at bounding box center [103, 73] width 7 height 7
click at [194, 100] on div "Add Column" at bounding box center [566, 280] width 1040 height 376
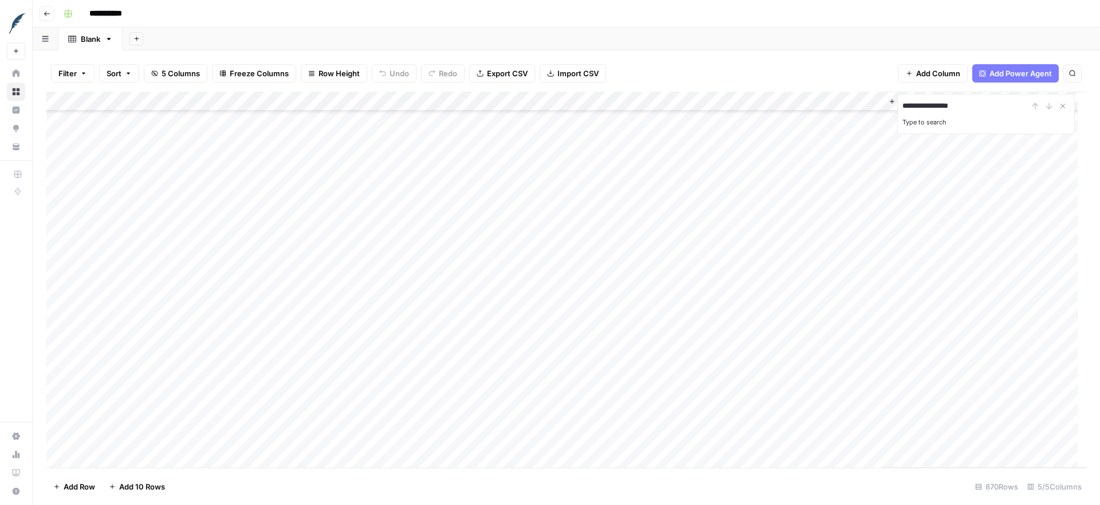
click at [411, 22] on header "**********" at bounding box center [566, 13] width 1067 height 27
click at [674, 68] on div "Filter Sort 5 Columns Freeze Columns Row Height Undo Redo Export CSV Import CSV…" at bounding box center [566, 73] width 1040 height 37
click at [510, 70] on span "Export CSV" at bounding box center [507, 73] width 41 height 11
click at [82, 73] on icon "button" at bounding box center [83, 73] width 7 height 7
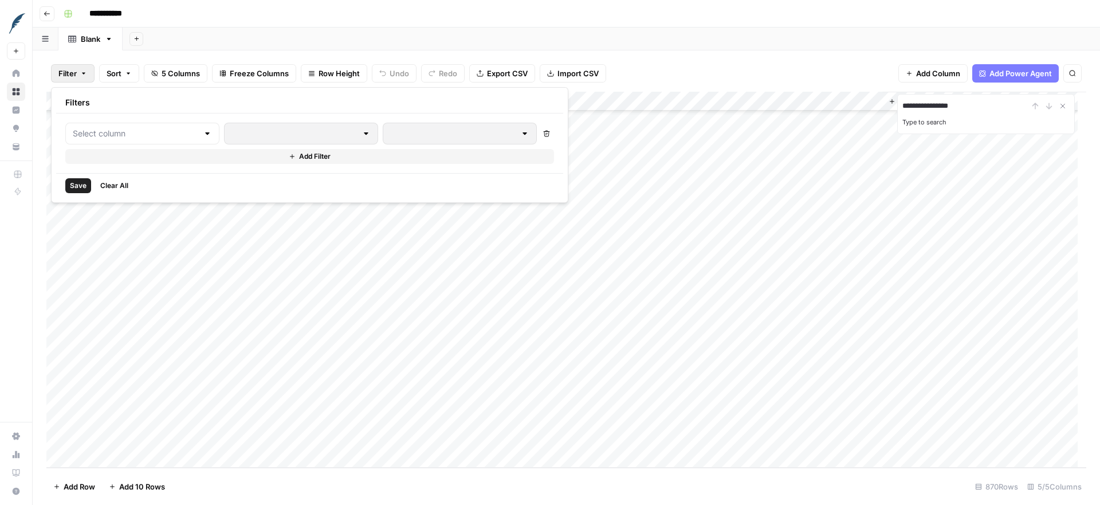
click at [113, 126] on div at bounding box center [142, 134] width 154 height 22
click at [115, 156] on span "customer_id" at bounding box center [136, 161] width 97 height 11
click at [415, 131] on input "text" at bounding box center [491, 133] width 152 height 11
paste input "alein@logancenter.org"
type input "alein@logancenter.org"
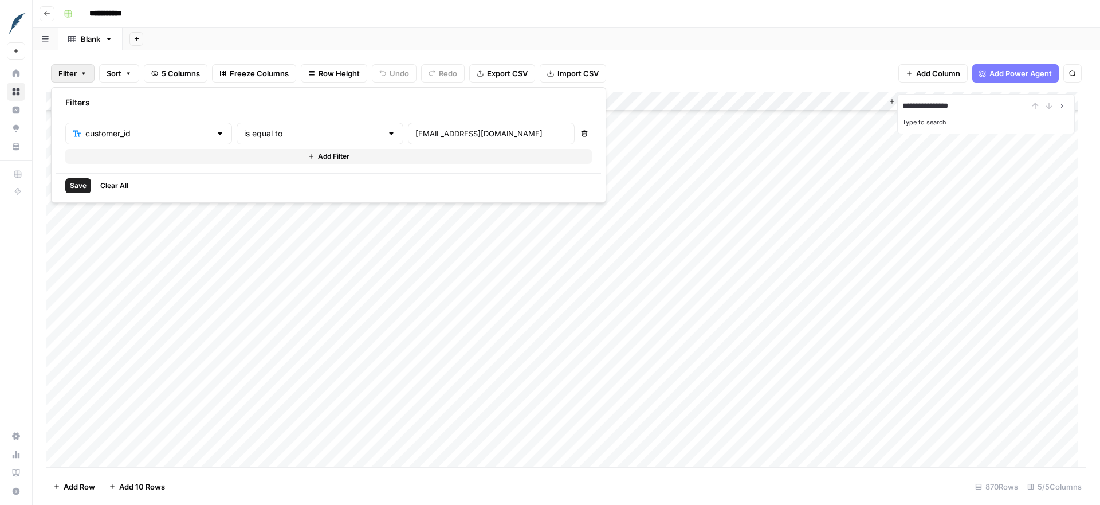
click at [79, 186] on span "Save" at bounding box center [78, 185] width 17 height 10
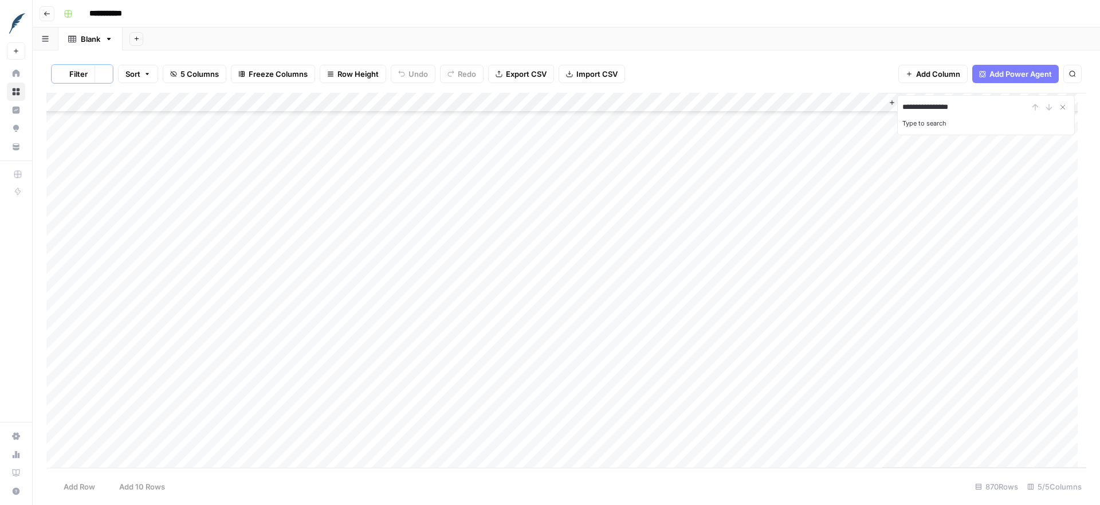
scroll to position [0, 0]
click at [108, 73] on button "Clear filters" at bounding box center [104, 74] width 18 height 18
